Goal: Transaction & Acquisition: Purchase product/service

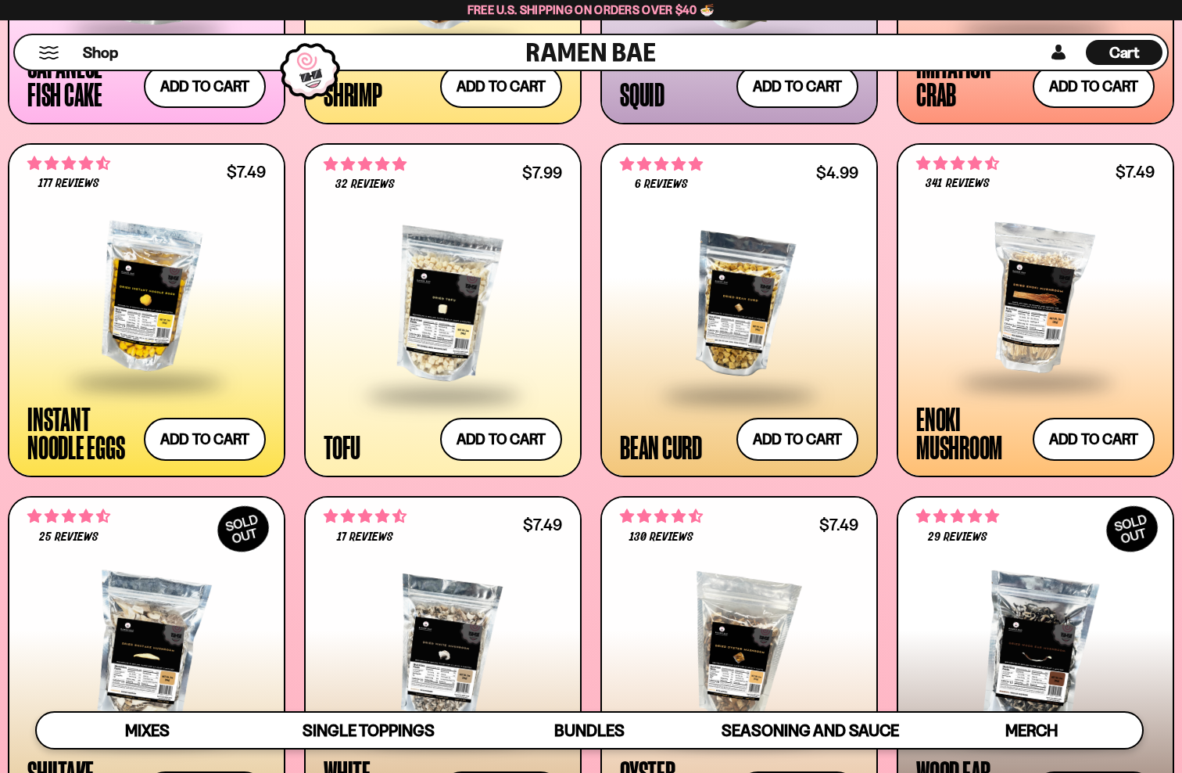
scroll to position [1533, 0]
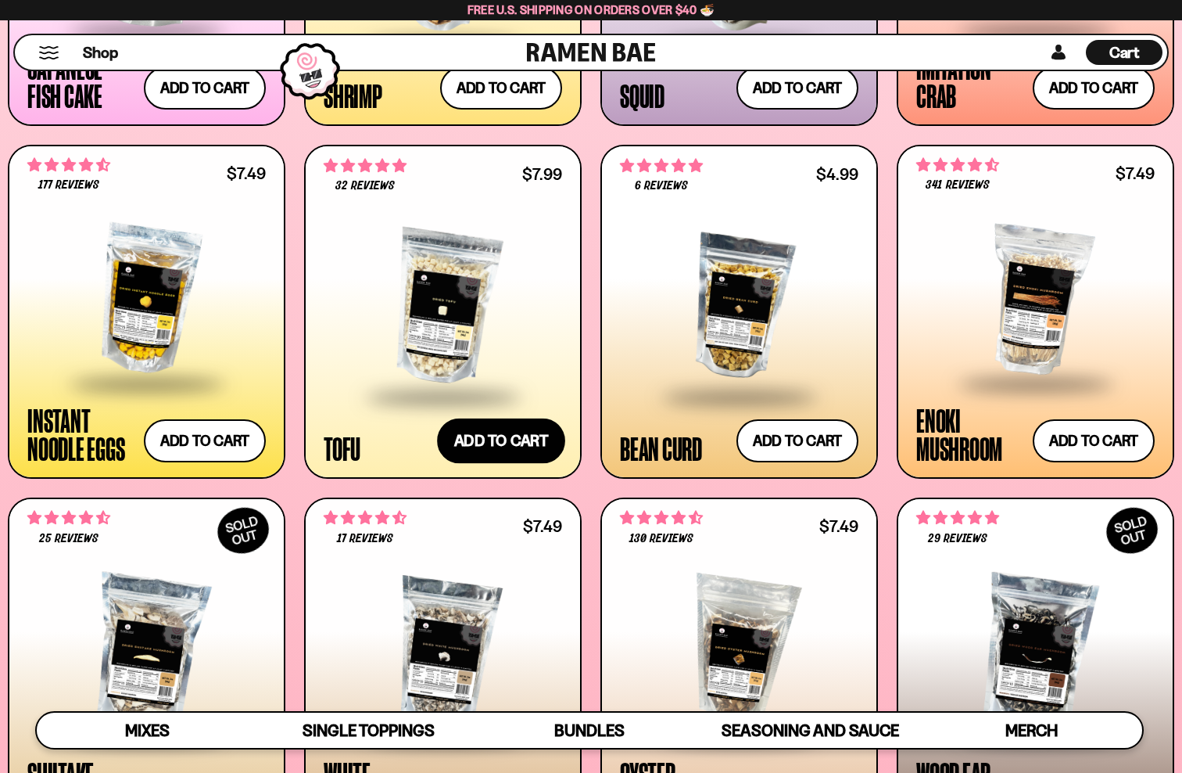
click at [529, 441] on button "Add to cart Add ― Regular price $7.99 Regular price Sale price $7.99 Unit price…" at bounding box center [501, 440] width 128 height 45
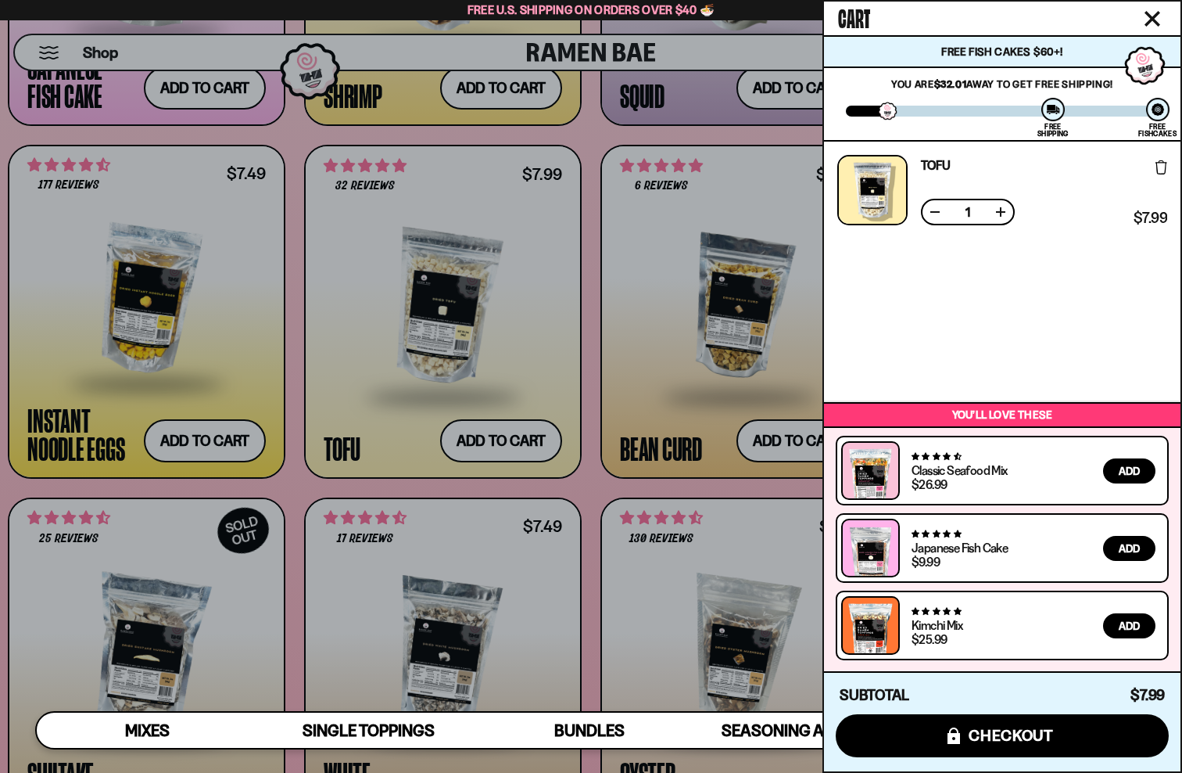
click at [1147, 13] on icon "Close cart" at bounding box center [1153, 19] width 14 height 14
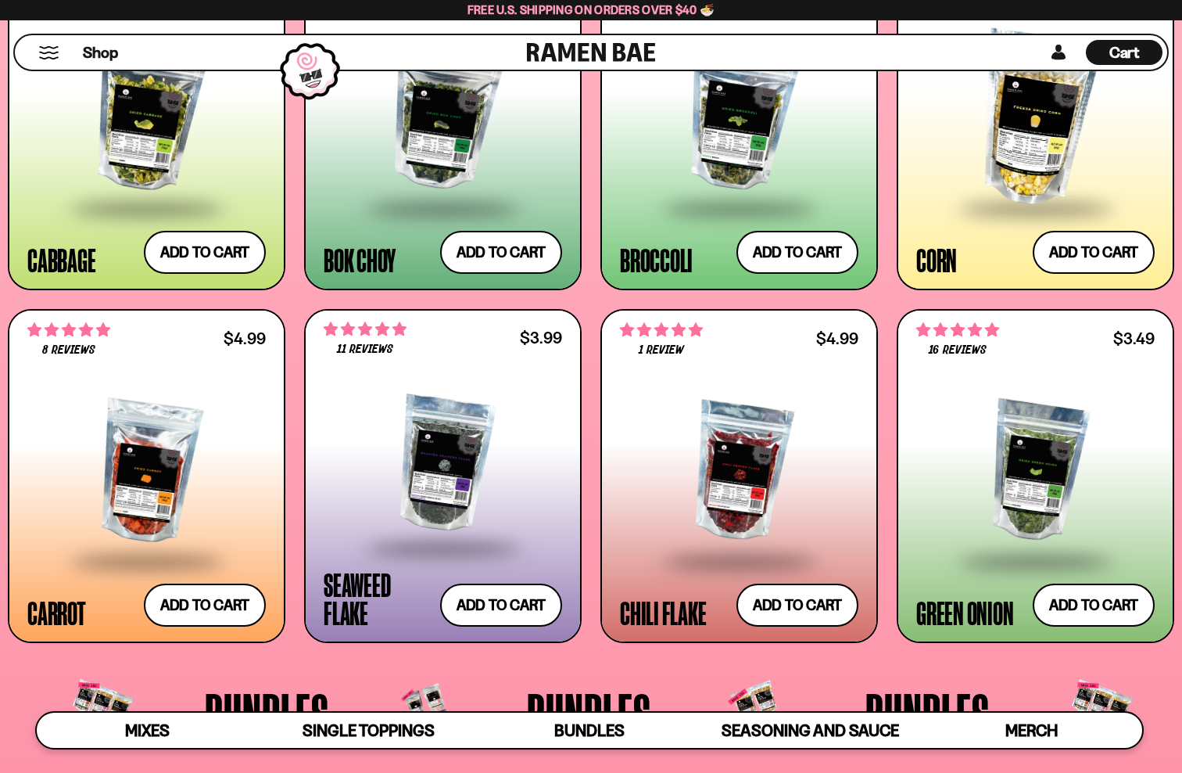
scroll to position [2429, 0]
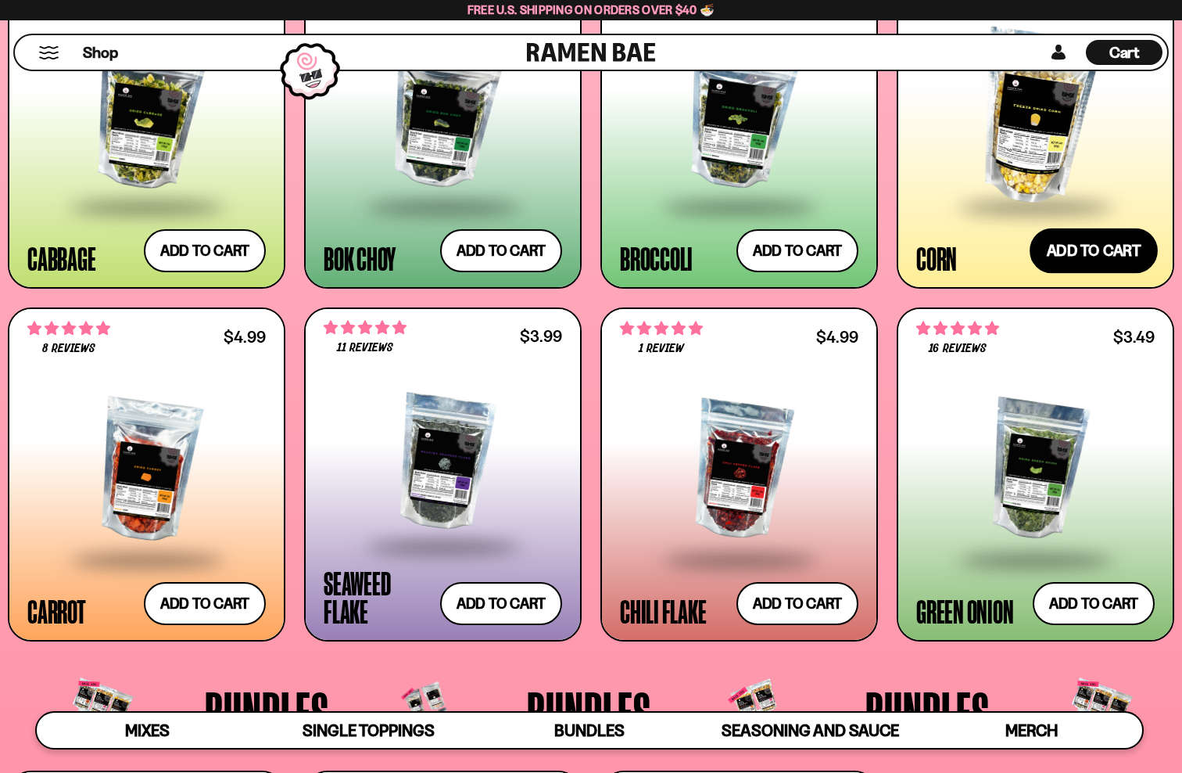
click at [1100, 244] on button "Add to cart Add ― Regular price $7.49 Regular price Sale price $7.49 Unit price…" at bounding box center [1094, 250] width 128 height 45
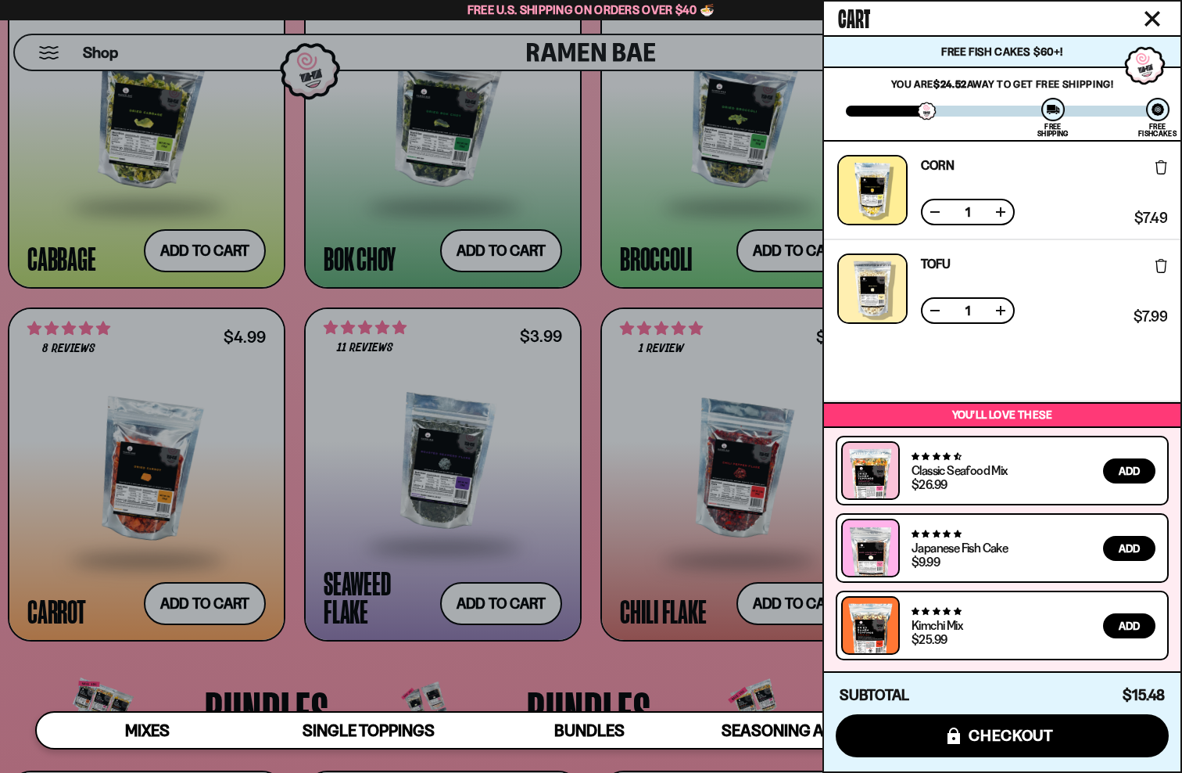
click at [1155, 19] on icon "Close cart" at bounding box center [1153, 19] width 16 height 16
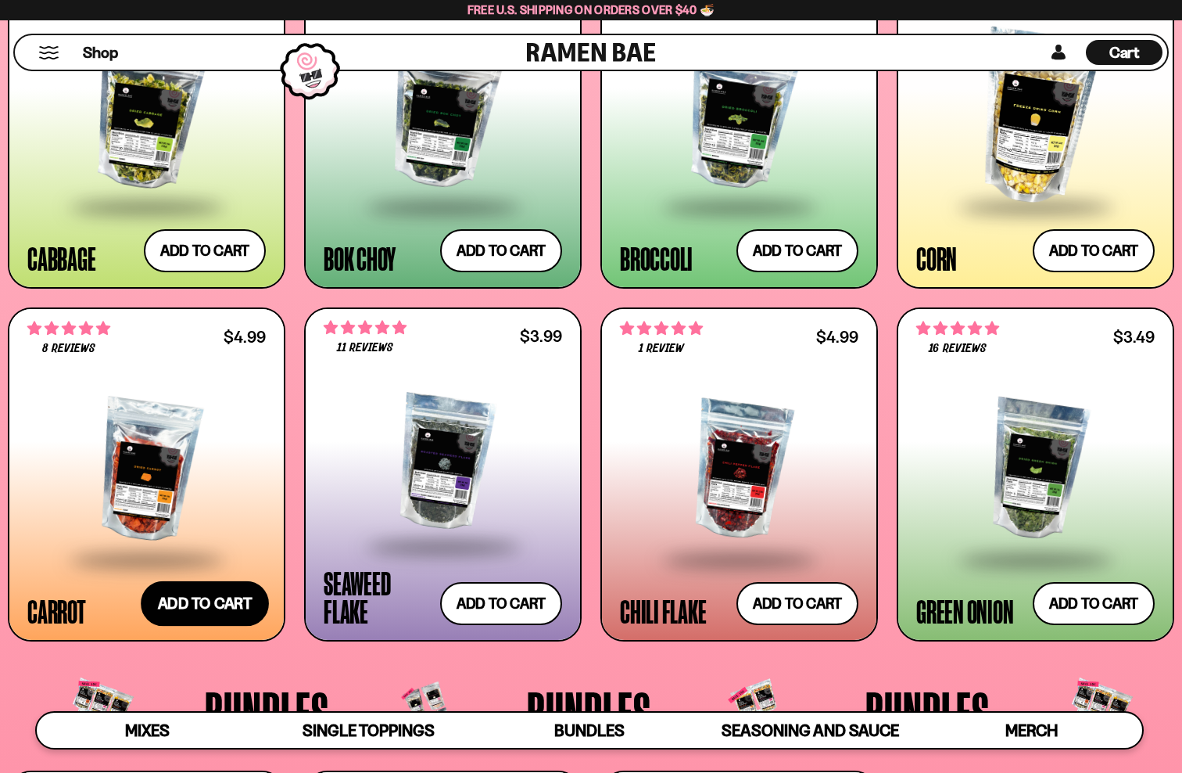
click at [217, 606] on button "Add to cart Add ― Regular price $4.99 Regular price Sale price $4.99 Unit price…" at bounding box center [205, 603] width 128 height 45
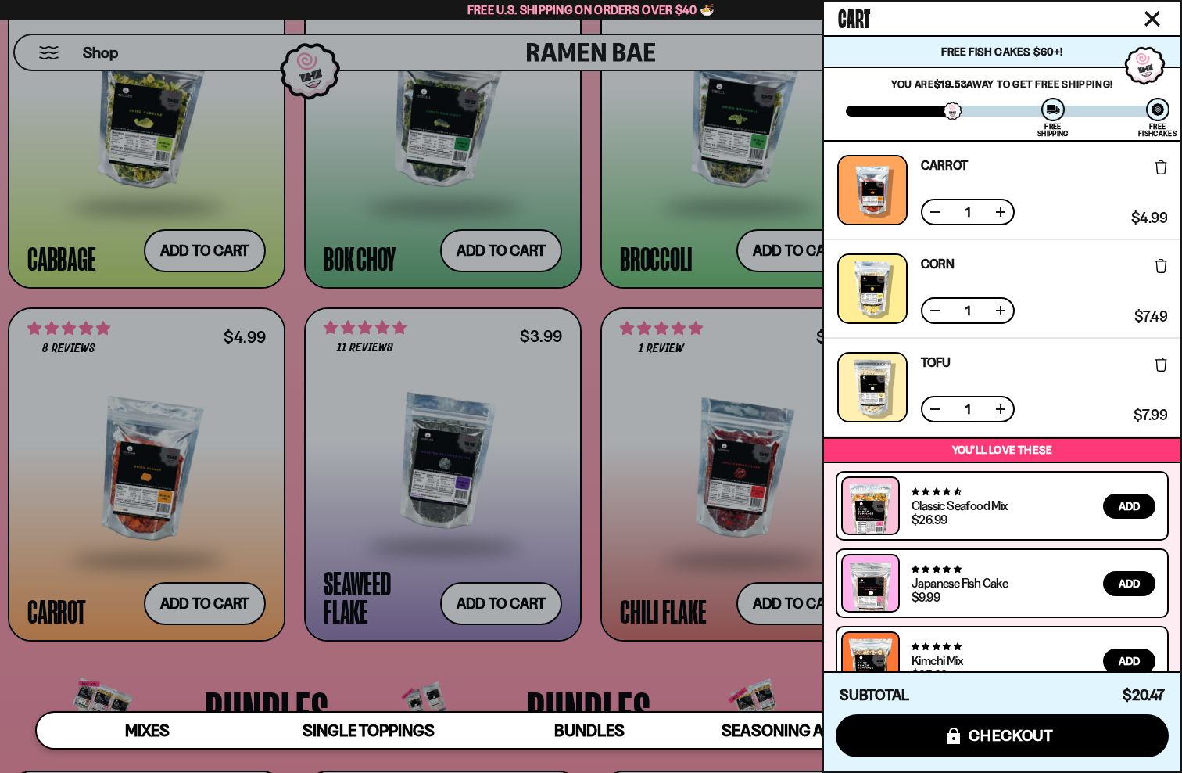
click at [1163, 10] on div "Cart" at bounding box center [1002, 19] width 357 height 34
click at [1149, 20] on icon "Close cart" at bounding box center [1153, 19] width 16 height 16
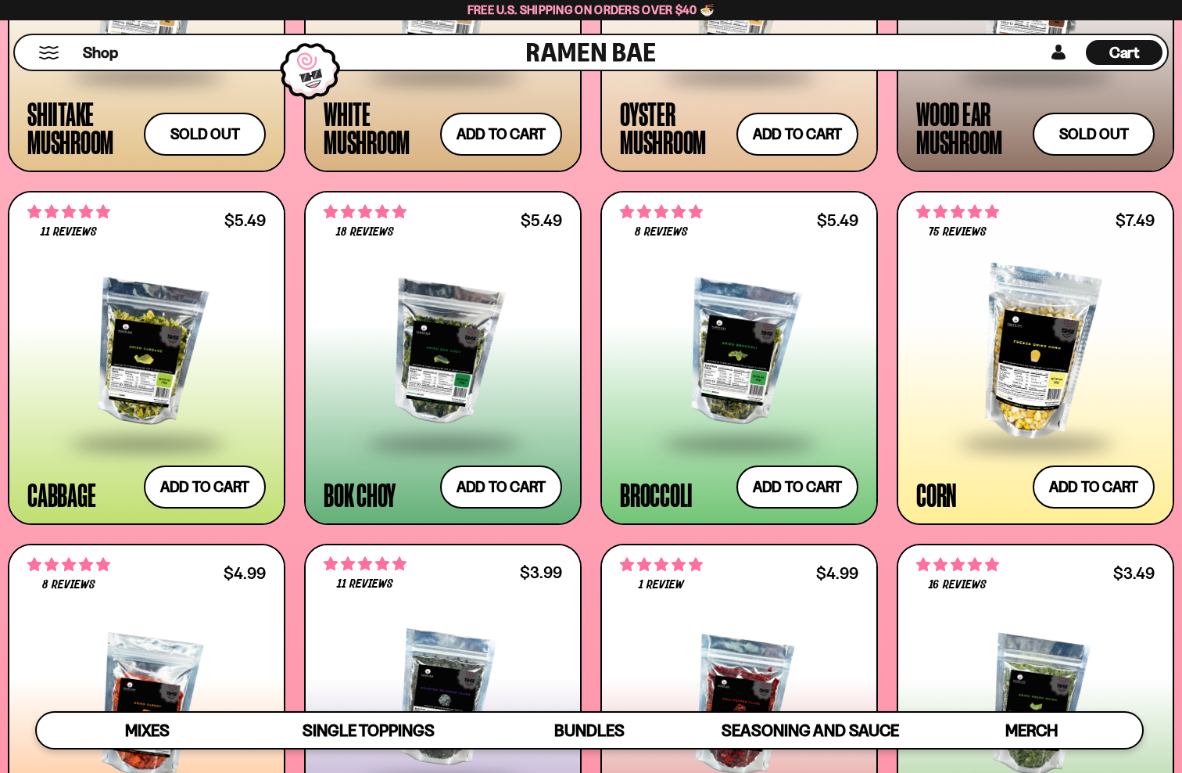
scroll to position [2381, 0]
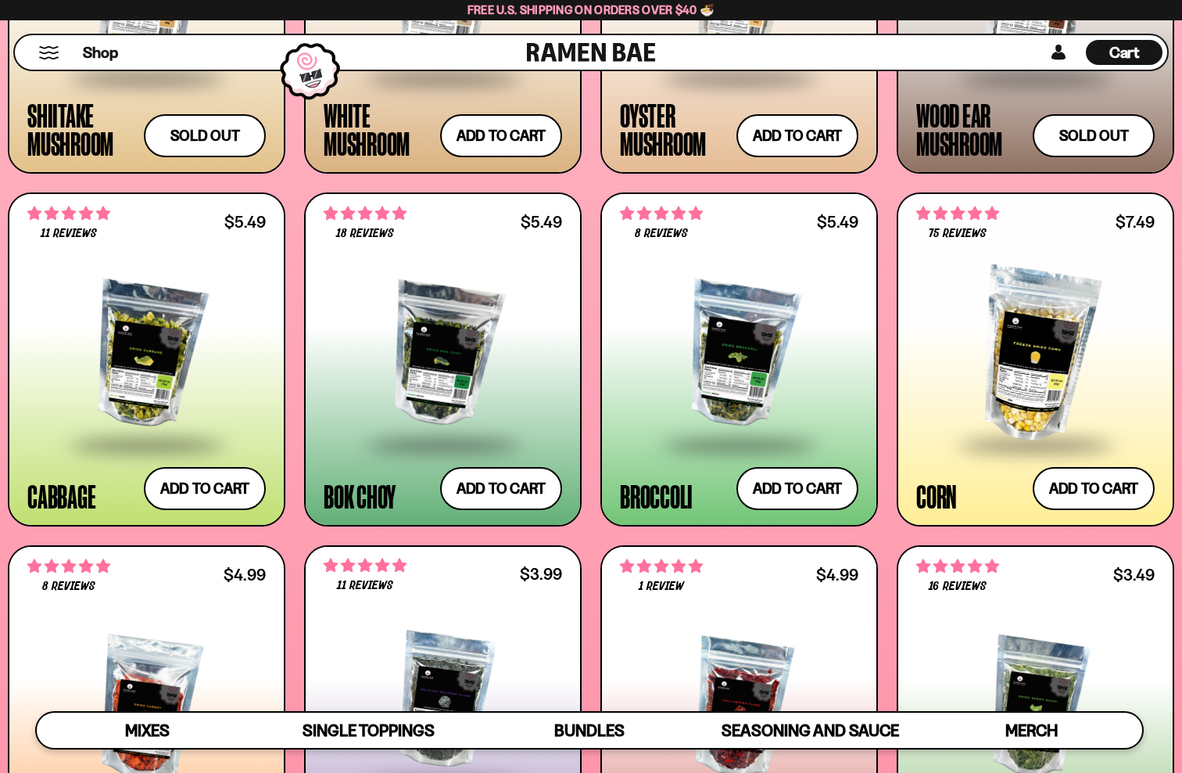
click at [794, 364] on div at bounding box center [739, 354] width 238 height 175
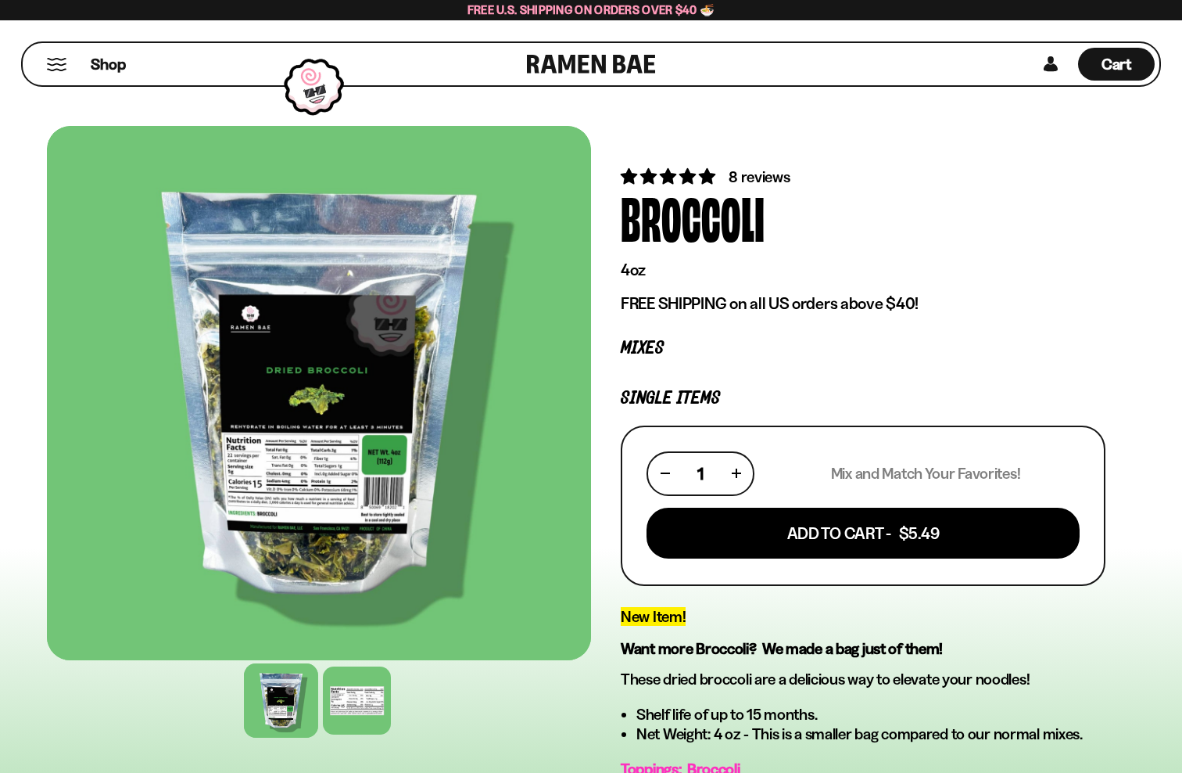
click at [1011, 154] on div "8 reviews Broccoli 4oz FREE SHIPPING on all US orders above $40! Mixes Single I…" at bounding box center [863, 556] width 544 height 860
click at [114, 66] on span "Shop" at bounding box center [108, 63] width 38 height 23
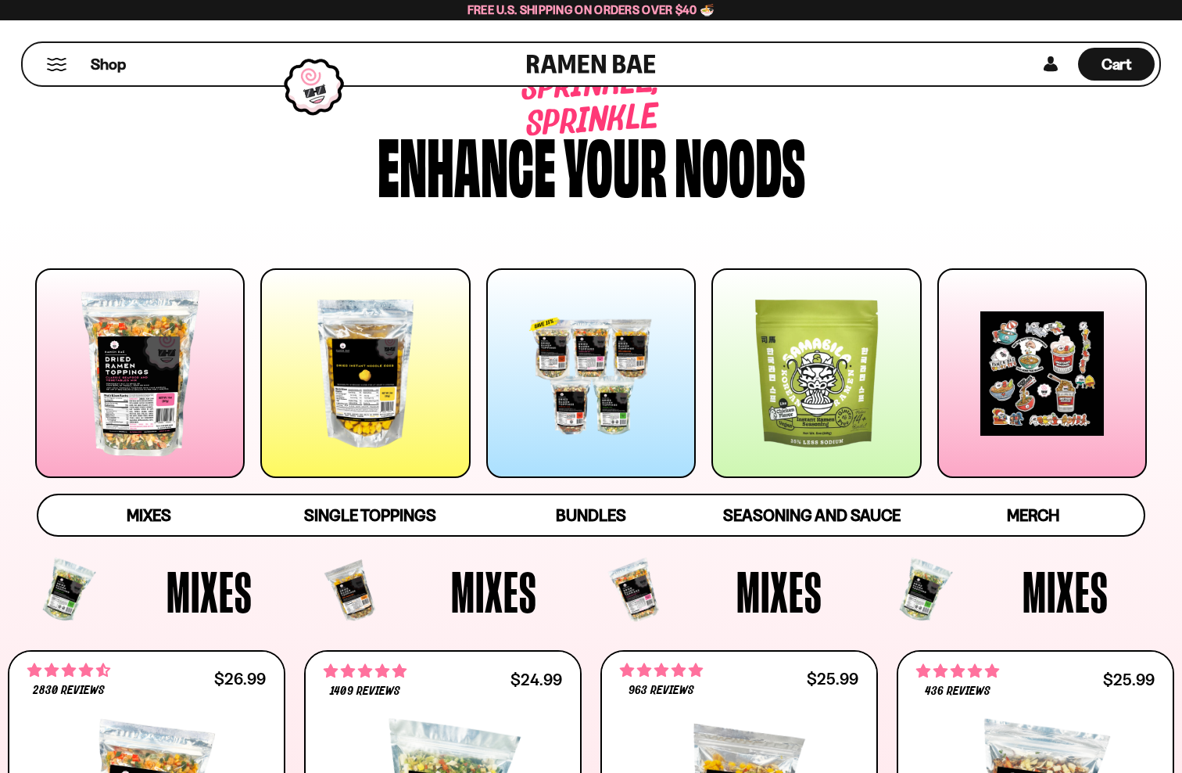
click at [375, 385] on div at bounding box center [365, 373] width 210 height 210
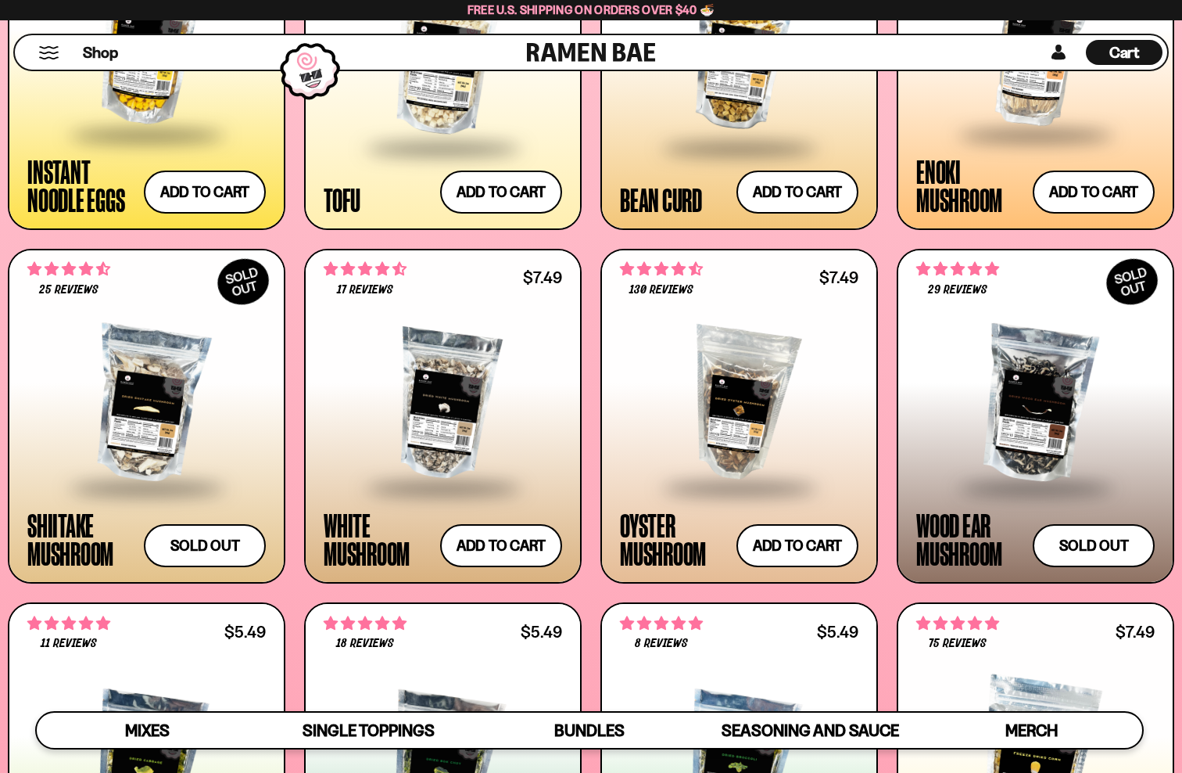
scroll to position [1974, 0]
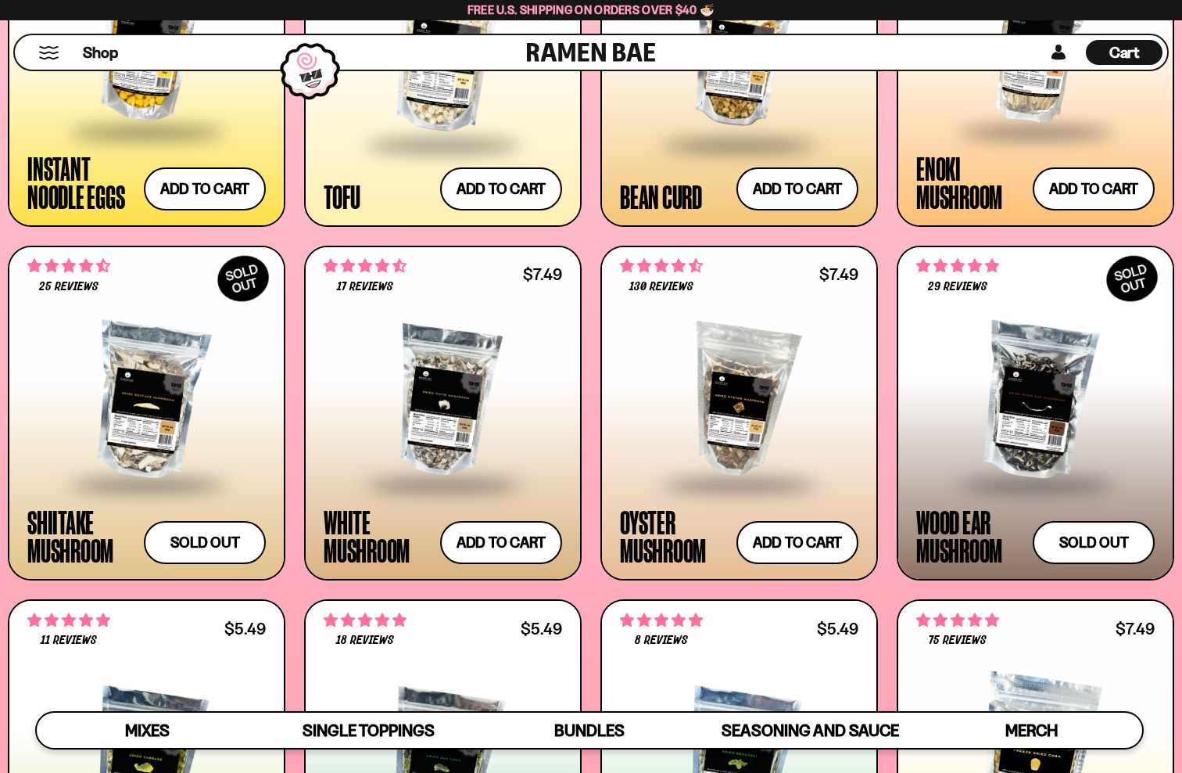
click at [375, 385] on div at bounding box center [443, 401] width 238 height 164
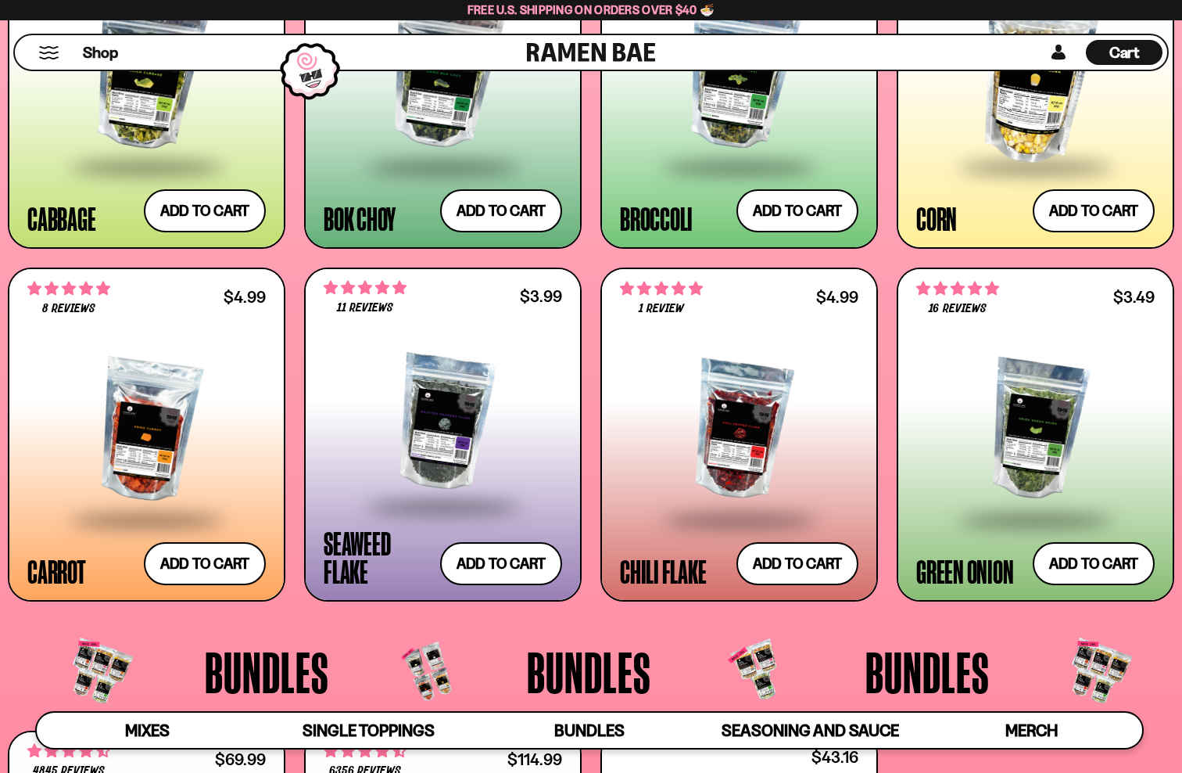
scroll to position [2668, 0]
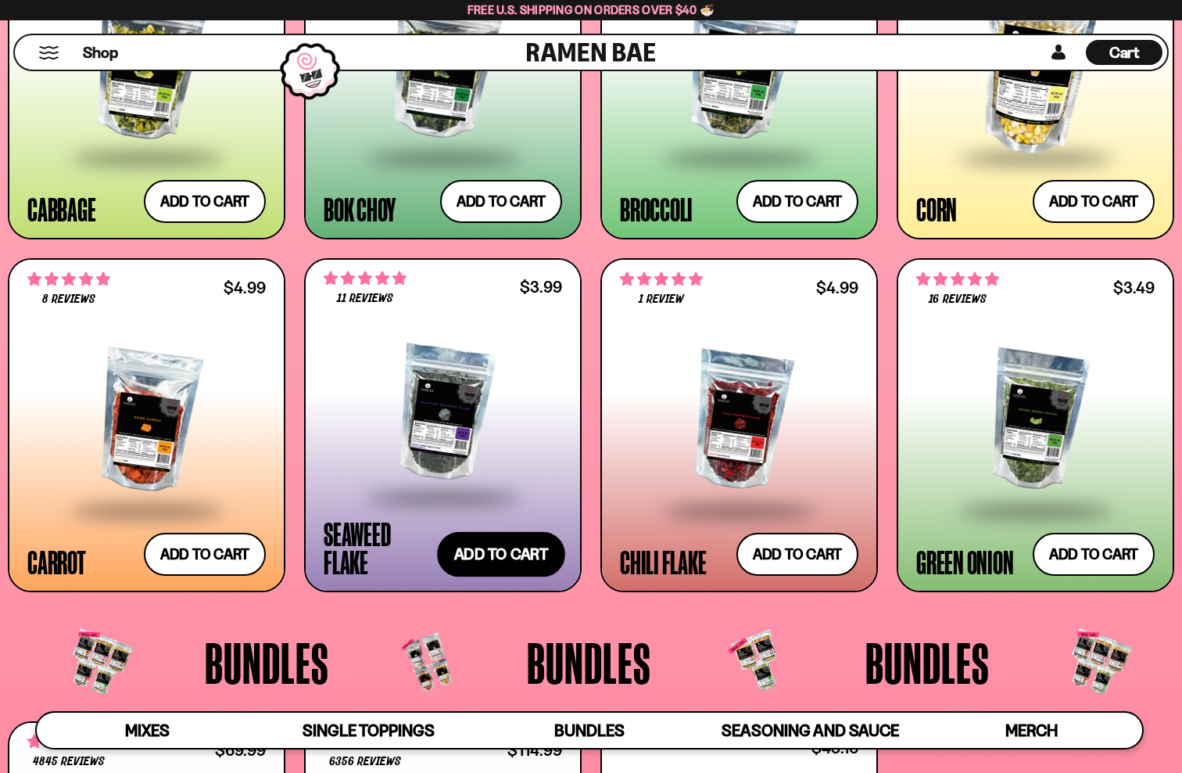
click at [509, 562] on button "Add to cart Add ― Regular price $3.99 Regular price Sale price $3.99 Unit price…" at bounding box center [501, 554] width 128 height 45
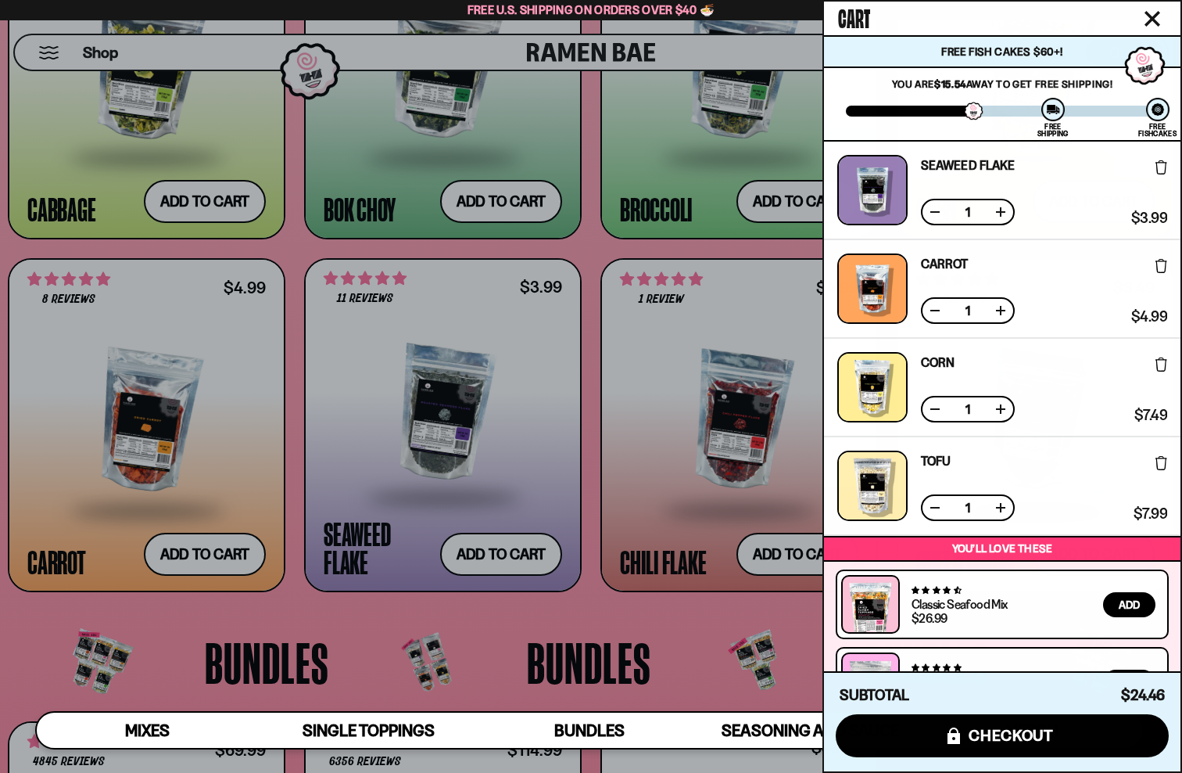
click at [618, 617] on div at bounding box center [591, 386] width 1182 height 773
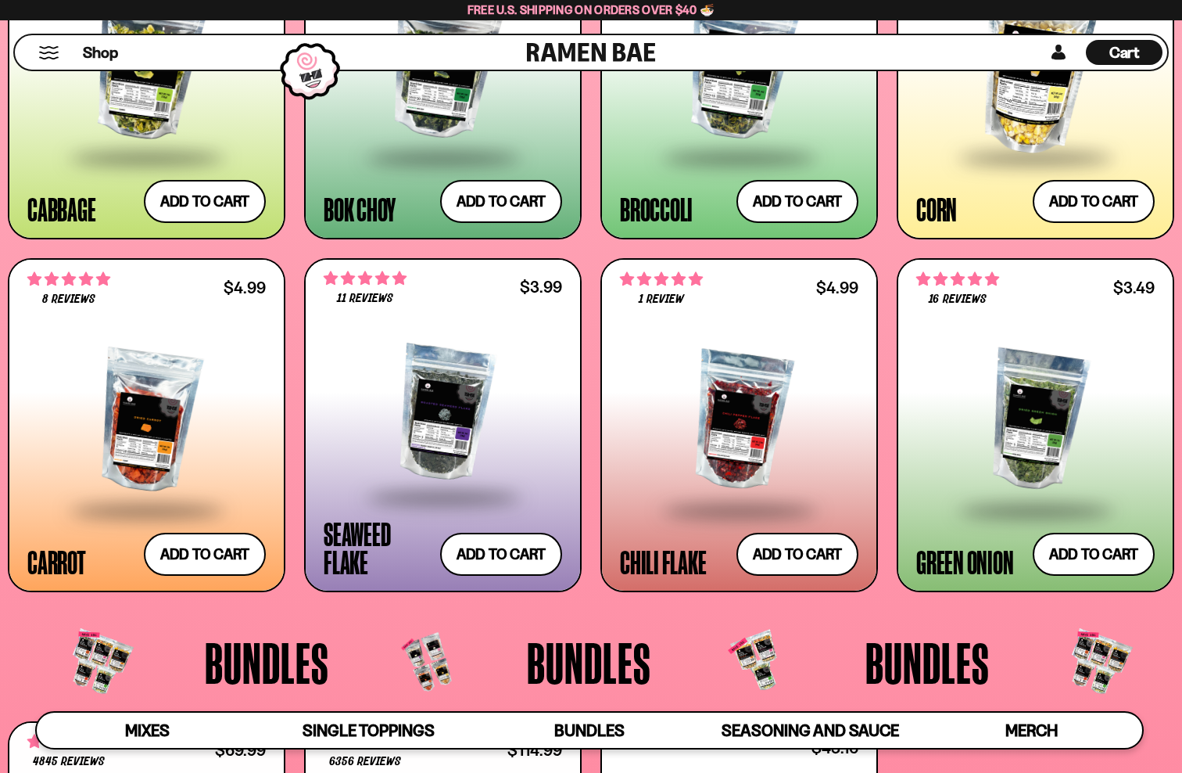
click at [1134, 48] on span "Cart" at bounding box center [1125, 52] width 30 height 19
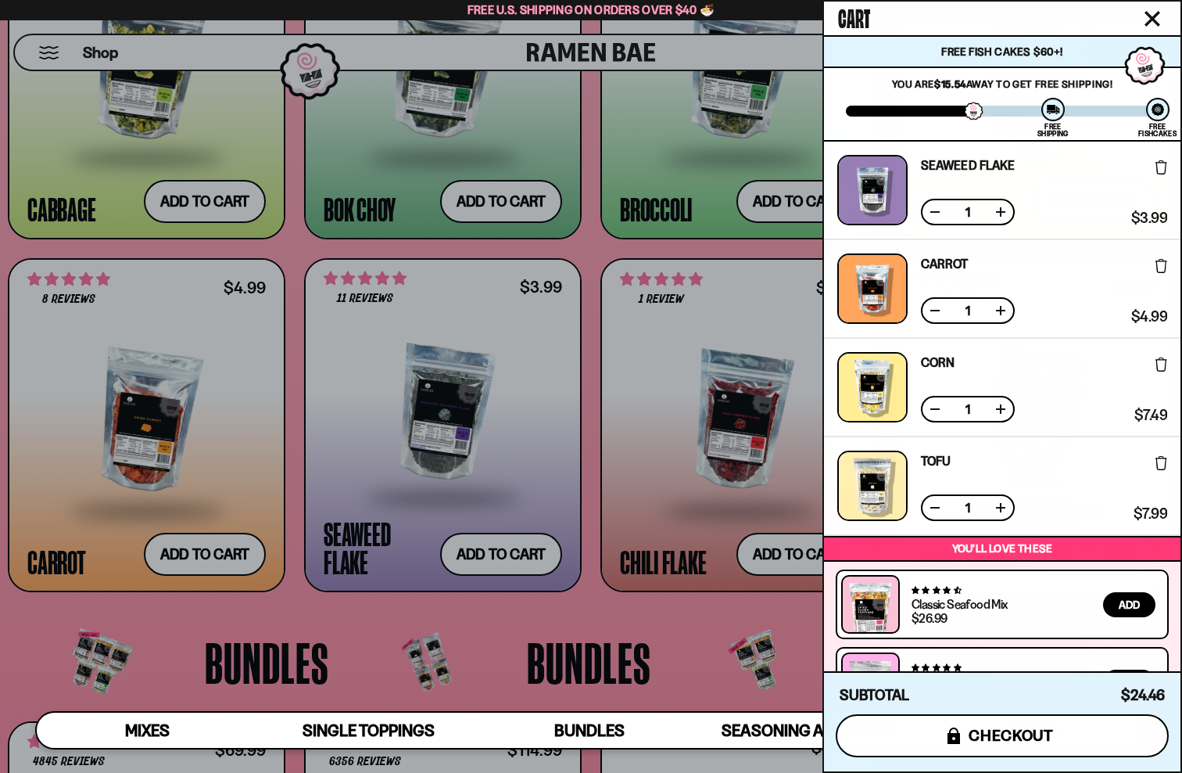
click at [1038, 722] on button "icons8-lock checkout" at bounding box center [1002, 735] width 333 height 43
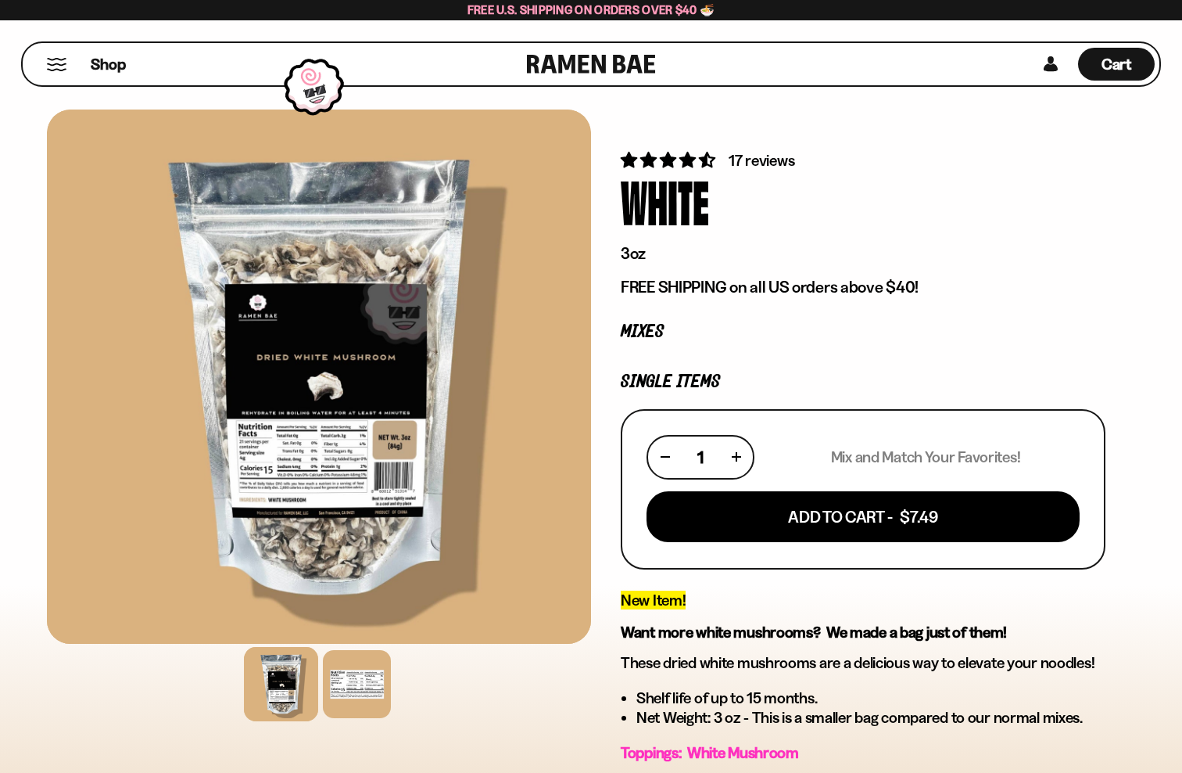
scroll to position [16, 0]
